Goal: Communication & Community: Answer question/provide support

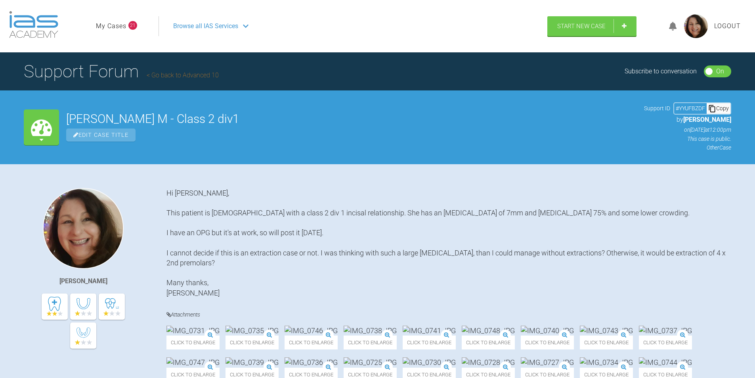
click at [110, 24] on link "My Cases" at bounding box center [111, 26] width 31 height 10
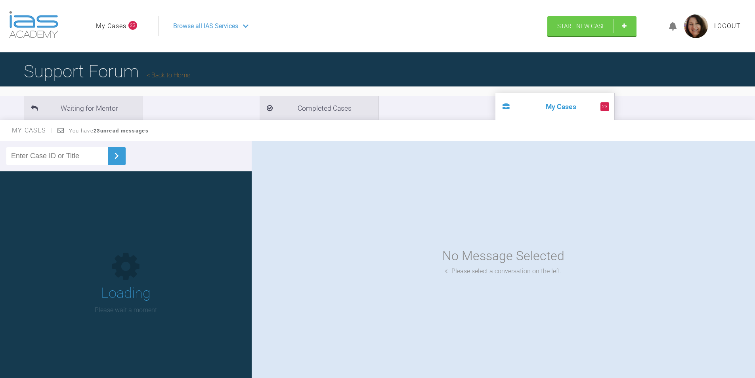
click at [73, 154] on input "text" at bounding box center [56, 156] width 101 height 18
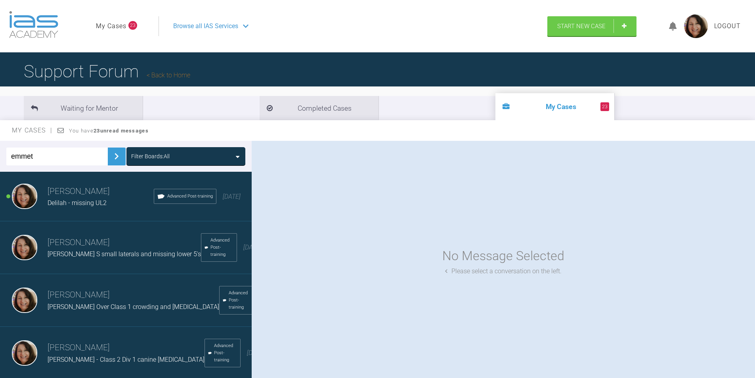
type input "emmet"
click at [110, 155] on img at bounding box center [116, 156] width 13 height 13
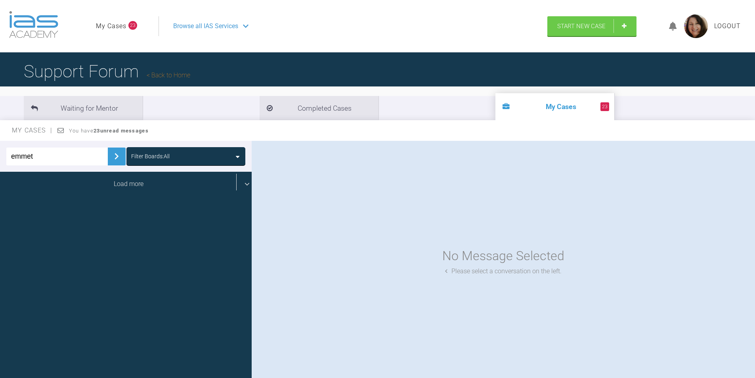
click at [132, 183] on div "Load more" at bounding box center [129, 184] width 258 height 25
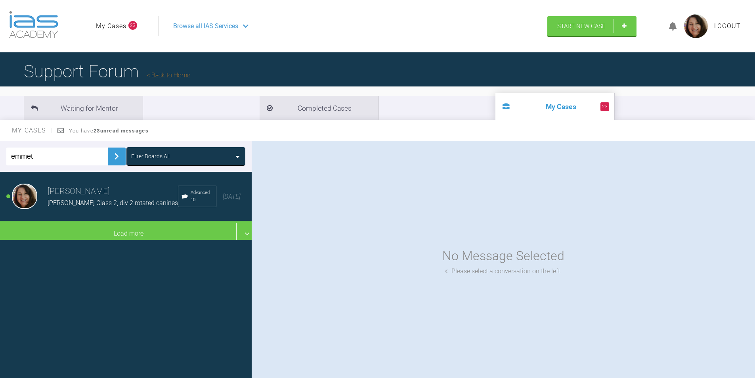
click at [50, 158] on input "emmet" at bounding box center [56, 156] width 101 height 18
click at [73, 198] on h3 "[PERSON_NAME]" at bounding box center [113, 191] width 130 height 13
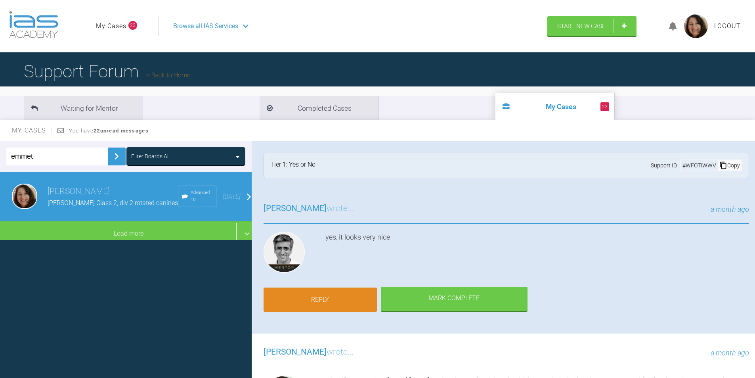
click at [330, 296] on link "Reply" at bounding box center [320, 299] width 113 height 25
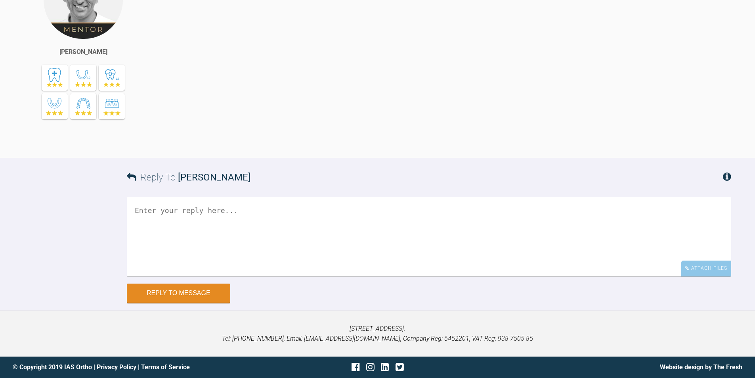
scroll to position [12476, 0]
click at [187, 222] on textarea at bounding box center [429, 236] width 605 height 79
click at [216, 234] on textarea "Hi [PERSON_NAME], Debond [DATE] [DATE] Fixed upper [MEDICAL_DATA] and removable…" at bounding box center [429, 236] width 605 height 79
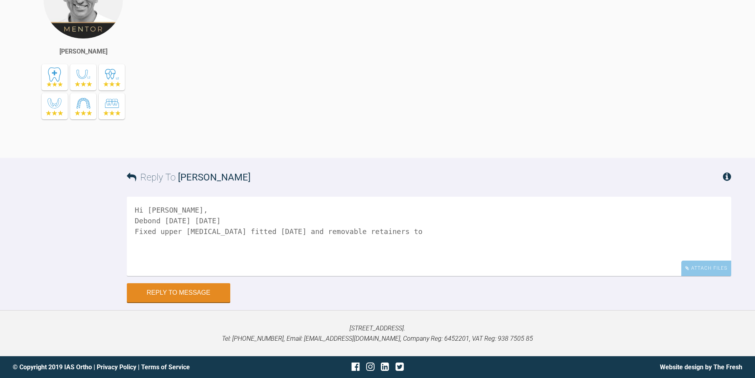
click at [389, 232] on textarea "Hi [PERSON_NAME], Debond [DATE] [DATE] Fixed upper [MEDICAL_DATA] fitted [DATE]…" at bounding box center [429, 236] width 605 height 79
type textarea "Hi [PERSON_NAME], Debond [DATE] [DATE] Fixed upper [MEDICAL_DATA] fitted [DATE]…"
click at [713, 264] on div "Attach Files" at bounding box center [707, 267] width 50 height 15
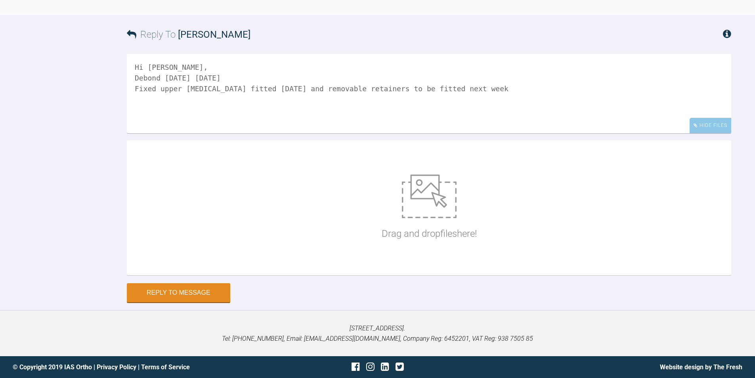
click at [404, 218] on img at bounding box center [429, 196] width 55 height 44
type input "C:\fakepath\IMG_9553.JPG"
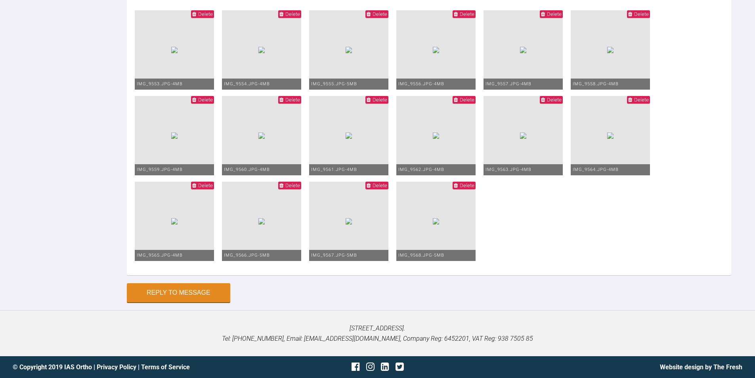
scroll to position [12462, 0]
drag, startPoint x: 181, startPoint y: 150, endPoint x: 128, endPoint y: 151, distance: 53.1
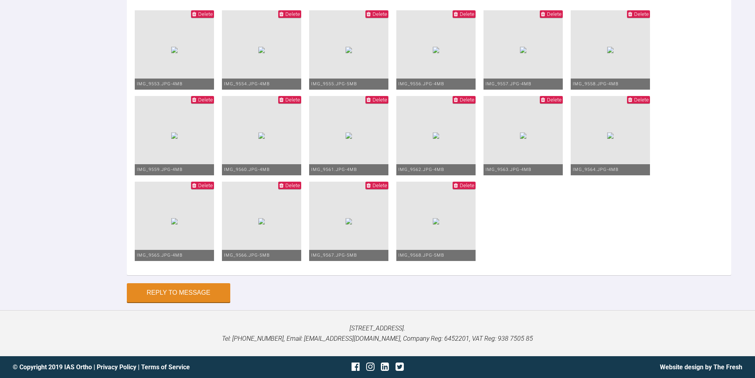
scroll to position [12933, 0]
type textarea "Hi [PERSON_NAME], Debond [DATE] [DATE] Fixed upper [MEDICAL_DATA] fitted [DATE]…"
click at [183, 293] on button "Reply to Message" at bounding box center [178, 293] width 103 height 19
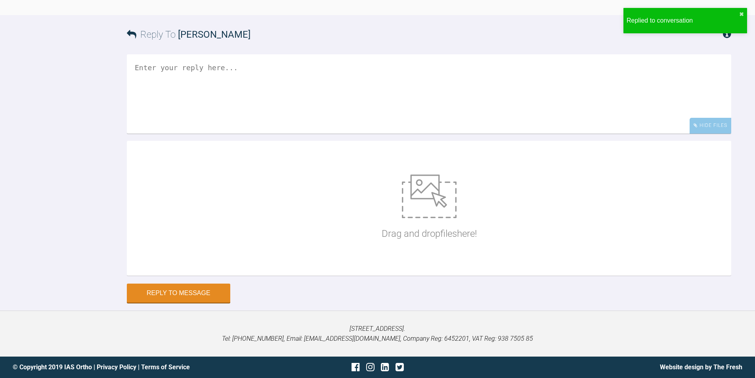
scroll to position [12757, 0]
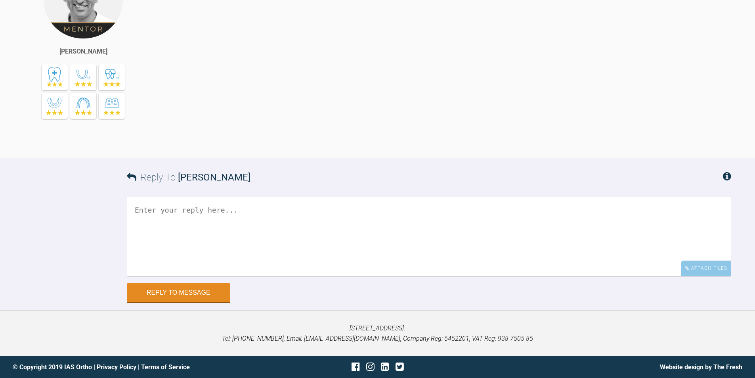
scroll to position [10411, 0]
click at [172, 276] on textarea at bounding box center [429, 236] width 605 height 79
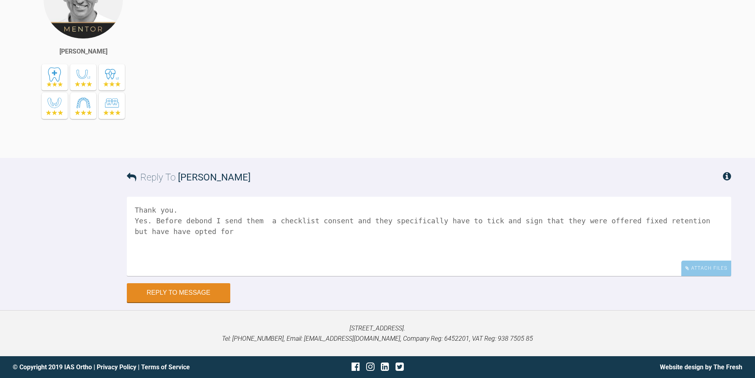
click at [694, 276] on textarea "Thank you. Yes. Before debond I send them a checklist consent and they specific…" at bounding box center [429, 236] width 605 height 79
click at [166, 276] on textarea "Thank you. Yes. Before debond I send them a checklist consent and they specific…" at bounding box center [429, 236] width 605 height 79
click at [363, 276] on textarea "Thank you. Yes. Before debond I send them a checklist consent and they specific…" at bounding box center [429, 236] width 605 height 79
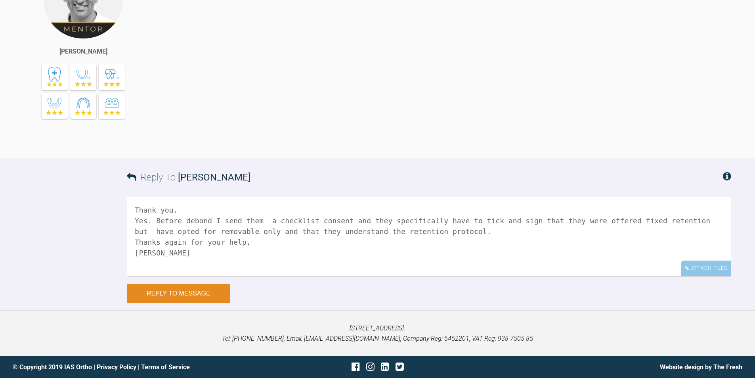
type textarea "Thank you. Yes. Before debond I send them a checklist consent and they specific…"
click at [195, 303] on button "Reply to Message" at bounding box center [178, 293] width 103 height 19
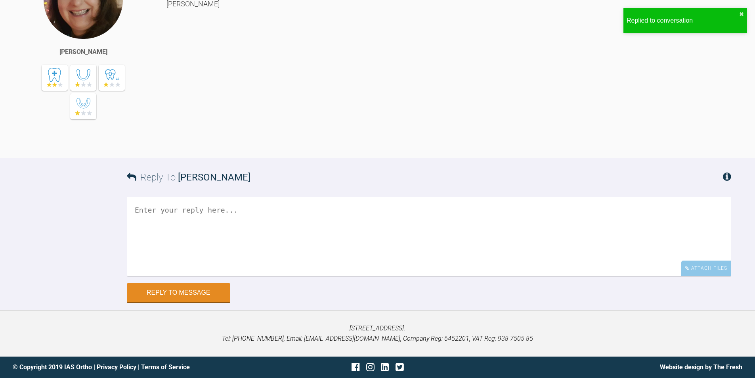
scroll to position [10769, 0]
